Goal: Browse casually

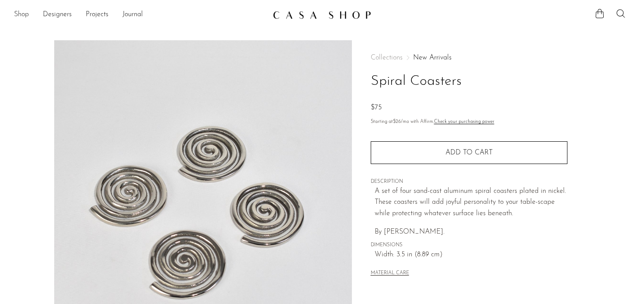
click at [22, 13] on link "Shop" at bounding box center [21, 14] width 15 height 11
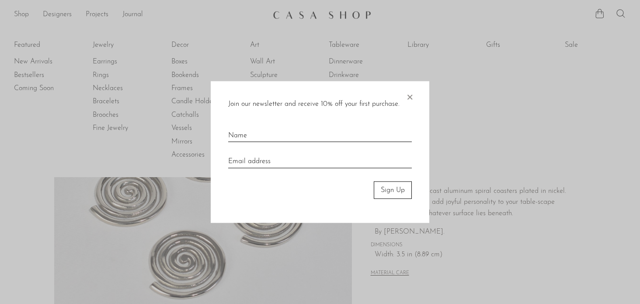
click at [408, 99] on span "×" at bounding box center [409, 95] width 9 height 28
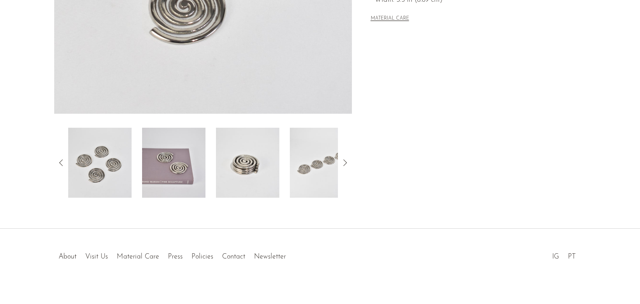
scroll to position [265, 0]
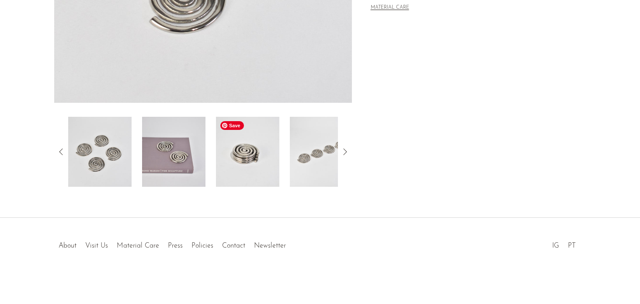
click at [242, 148] on img at bounding box center [247, 152] width 63 height 70
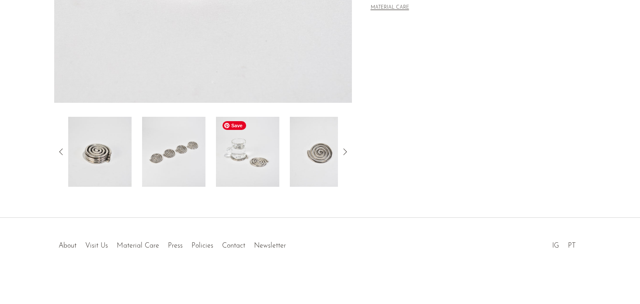
click at [261, 176] on img at bounding box center [247, 152] width 63 height 70
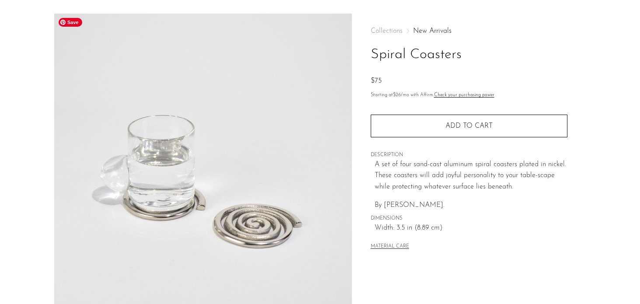
scroll to position [0, 0]
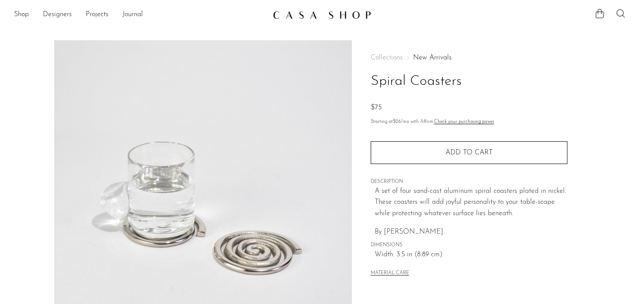
click at [352, 14] on img at bounding box center [322, 14] width 98 height 9
